Goal: Task Accomplishment & Management: Complete application form

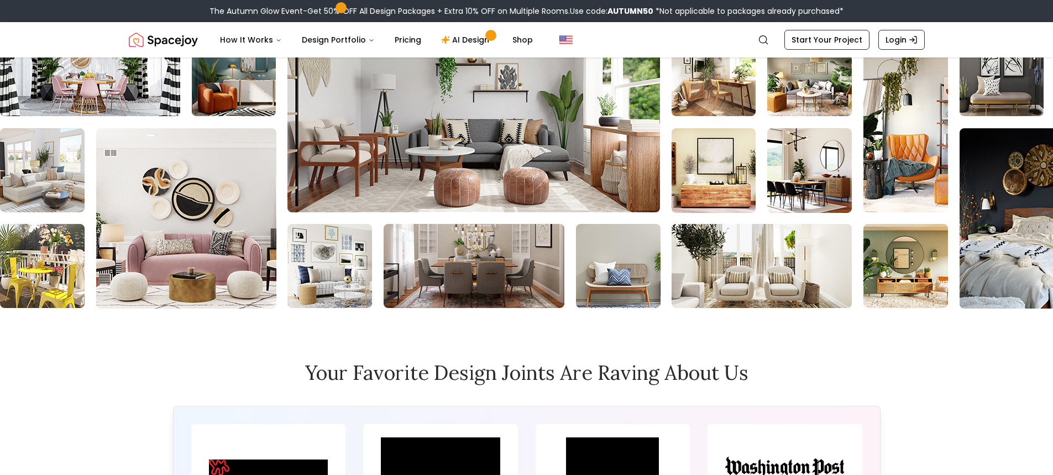
scroll to position [4899, 0]
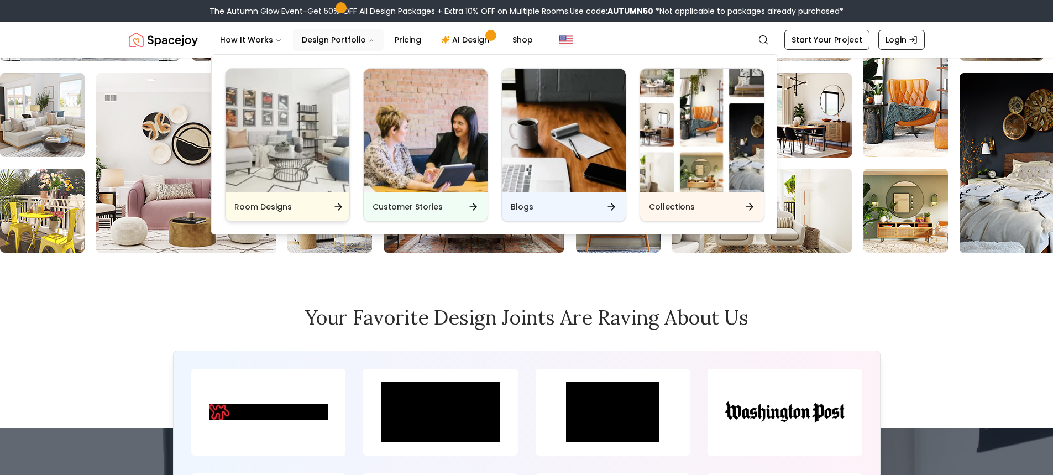
click at [281, 204] on h6 "Room Designs" at bounding box center [262, 206] width 57 height 11
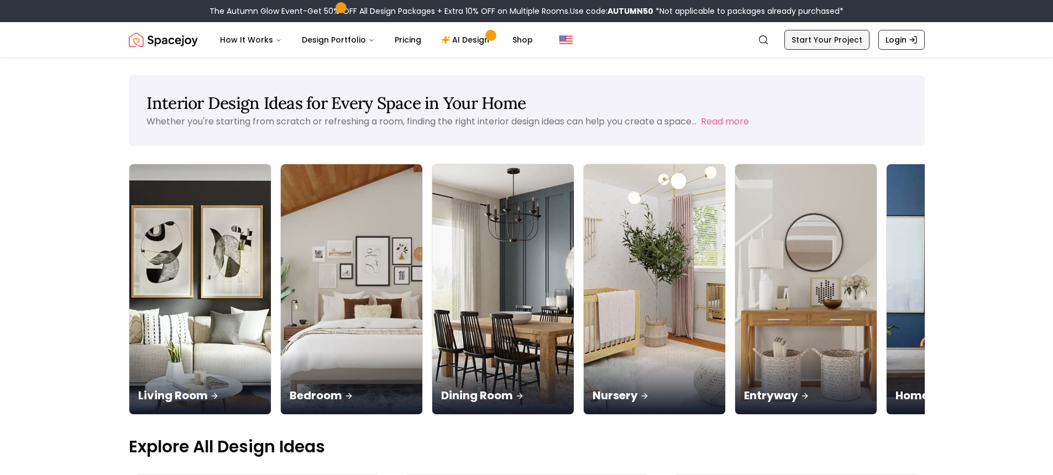
click at [818, 36] on link "Start Your Project" at bounding box center [826, 40] width 85 height 20
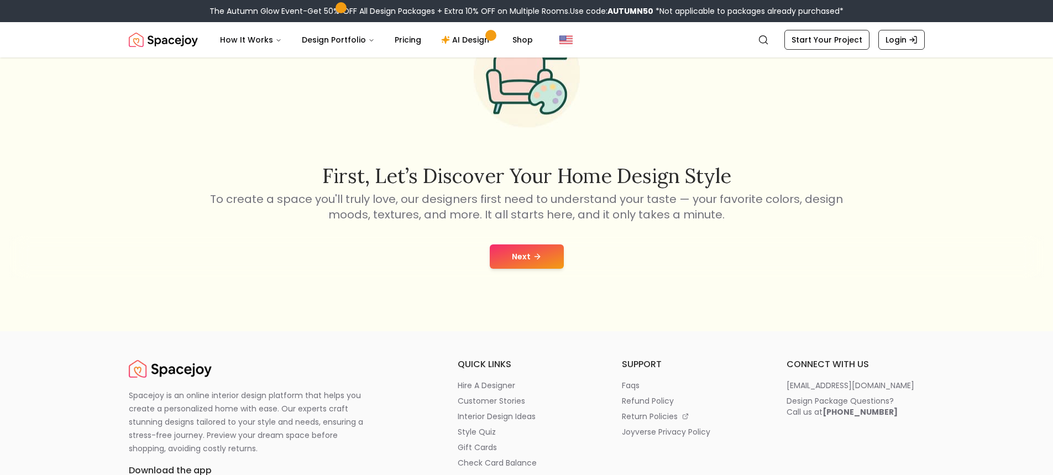
scroll to position [111, 0]
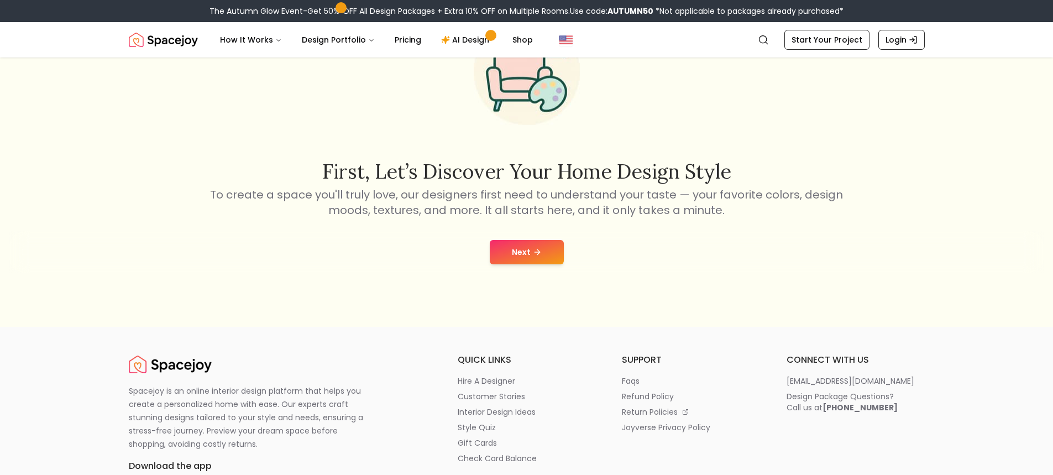
click at [517, 246] on button "Next" at bounding box center [527, 252] width 74 height 24
